Goal: Information Seeking & Learning: Learn about a topic

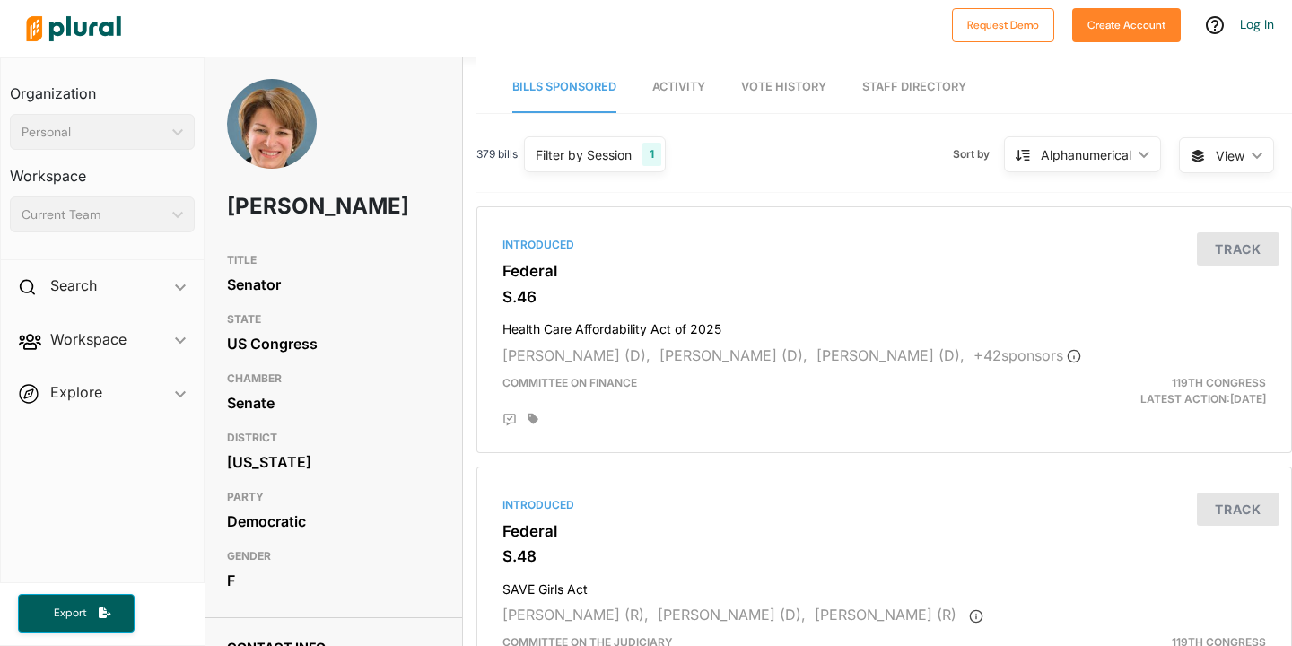
scroll to position [543, 0]
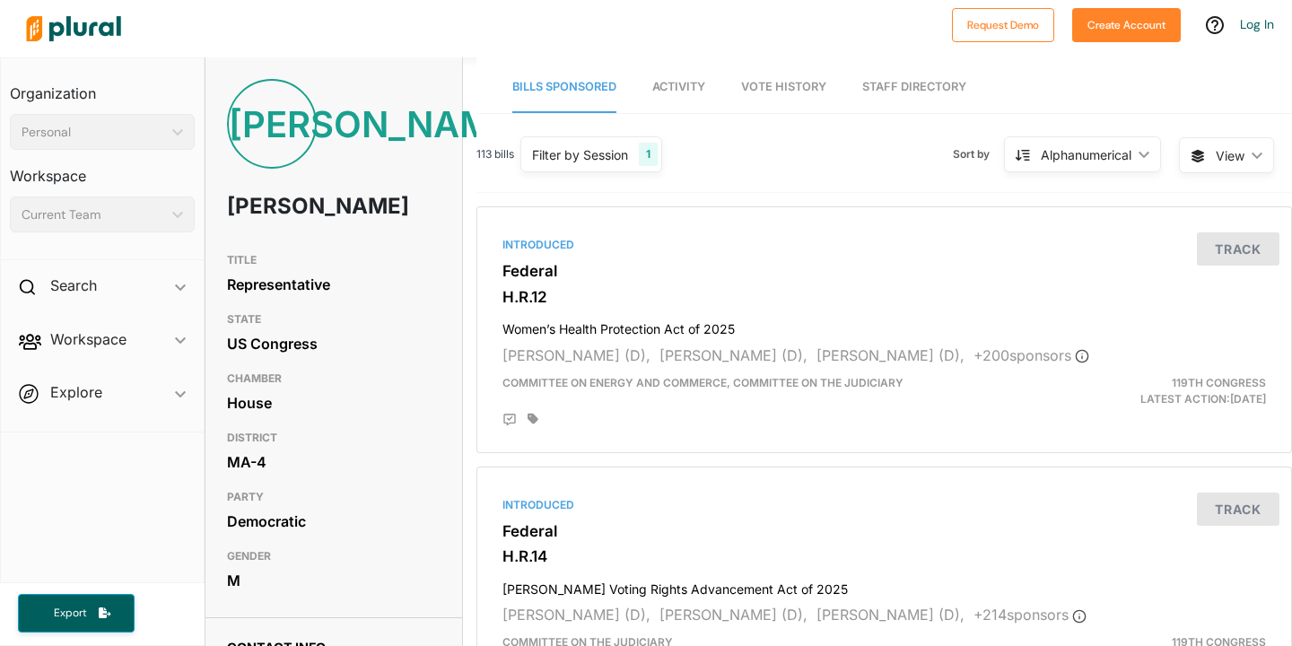
scroll to position [610, 0]
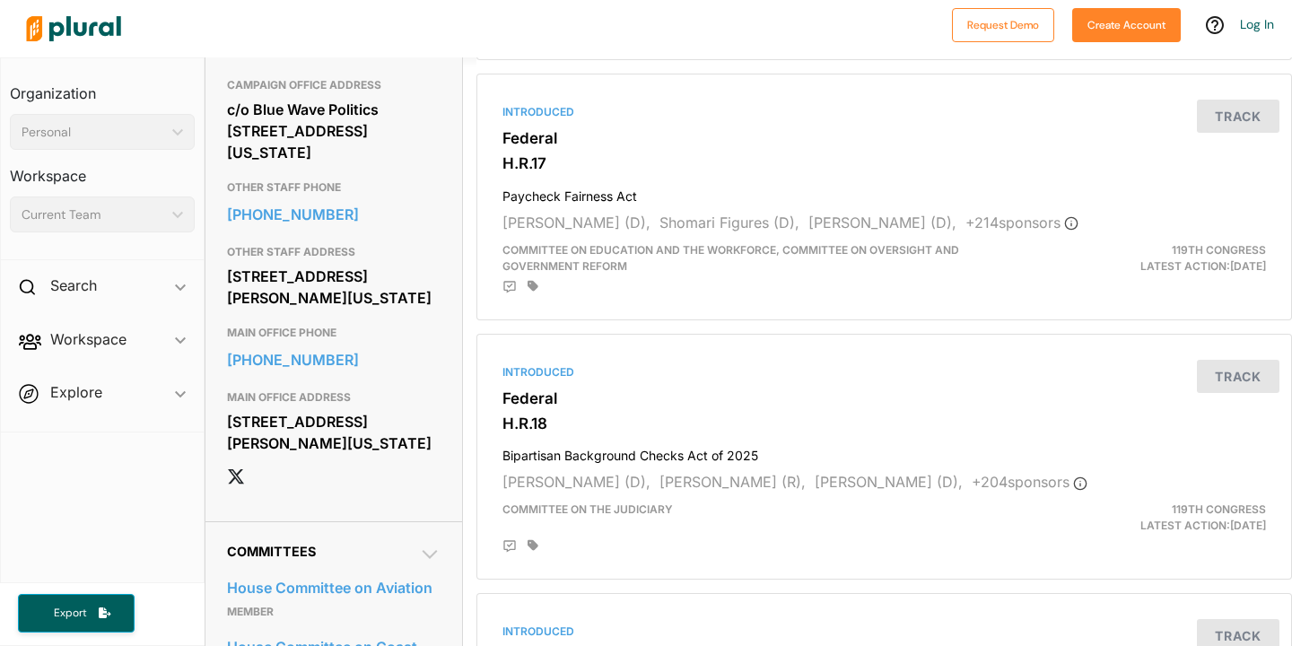
scroll to position [991, 0]
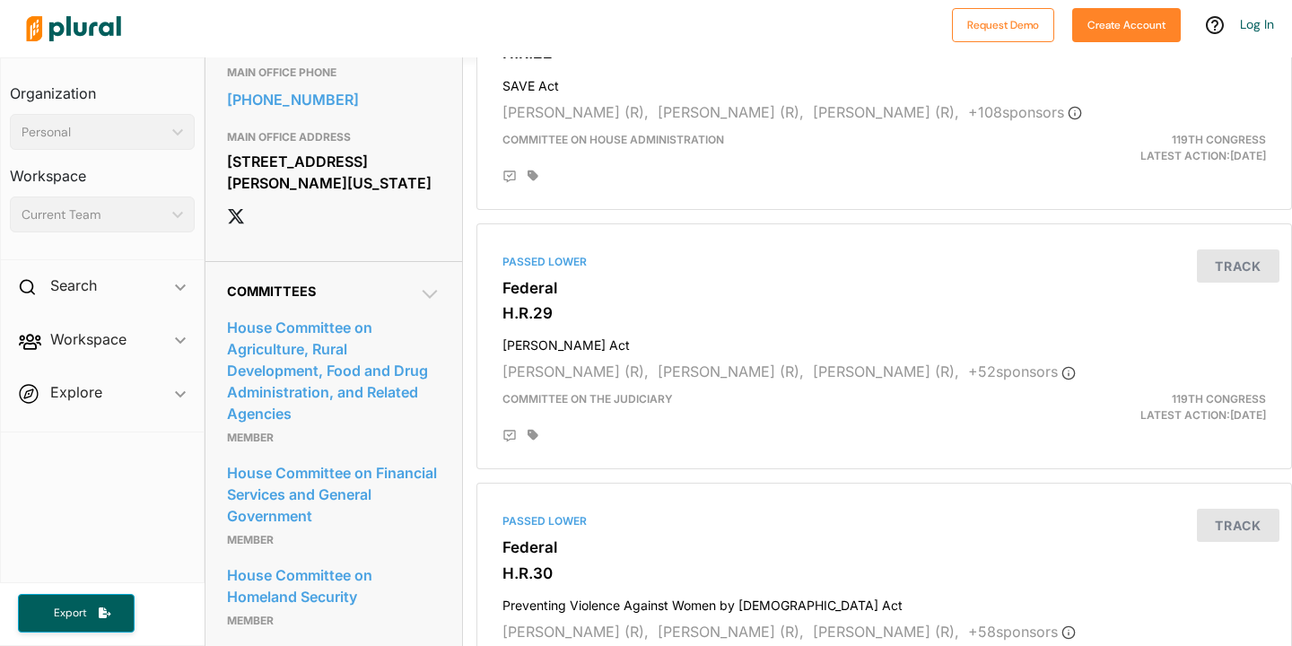
scroll to position [1291, 0]
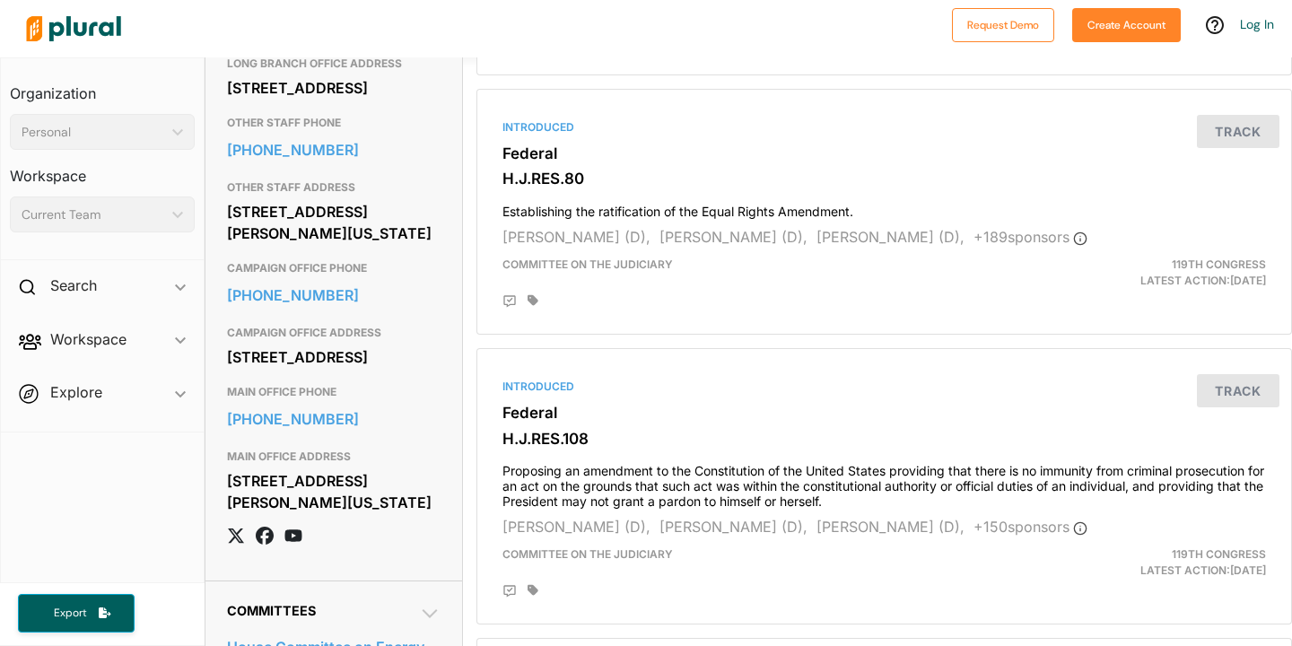
scroll to position [939, 0]
